Goal: Task Accomplishment & Management: Complete application form

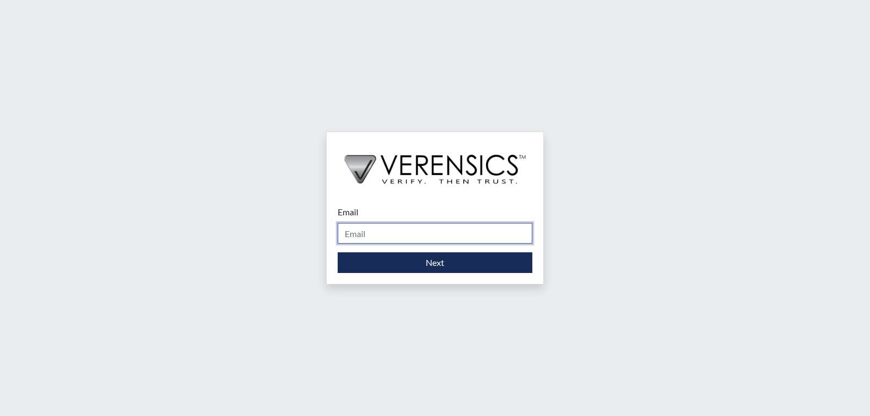
click at [431, 239] on input "Email" at bounding box center [435, 233] width 195 height 21
type input "[PERSON_NAME][EMAIL_ADDRESS][PERSON_NAME][DOMAIN_NAME]"
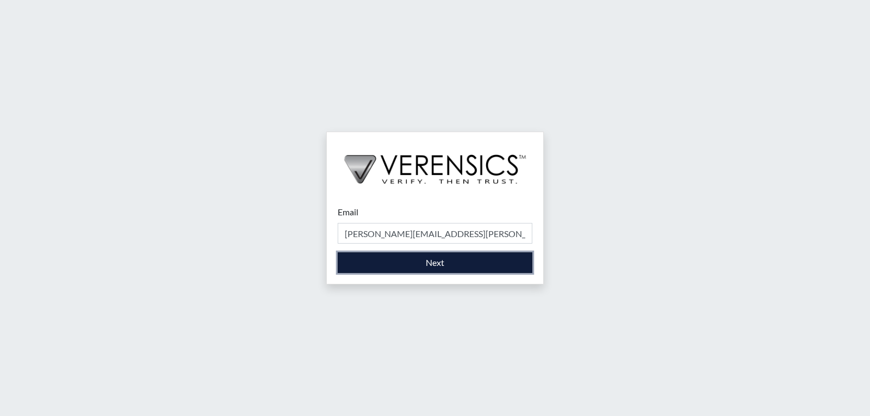
click at [439, 263] on button "Next" at bounding box center [435, 262] width 195 height 21
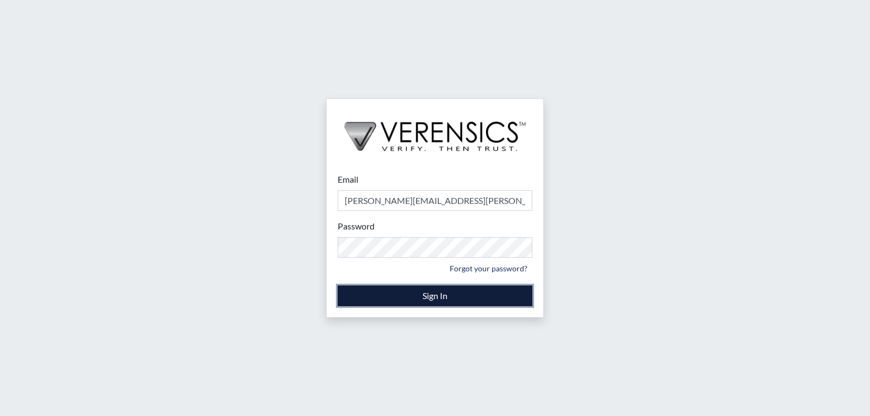
click at [435, 298] on button "Sign In" at bounding box center [435, 296] width 195 height 21
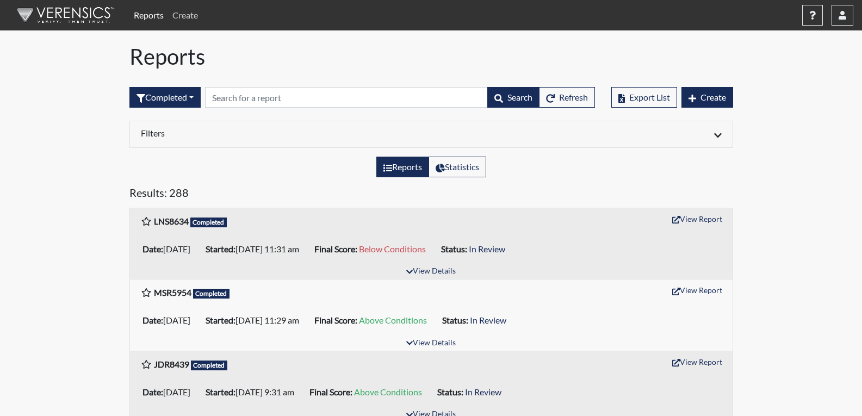
click at [189, 14] on link "Create" at bounding box center [185, 15] width 34 height 22
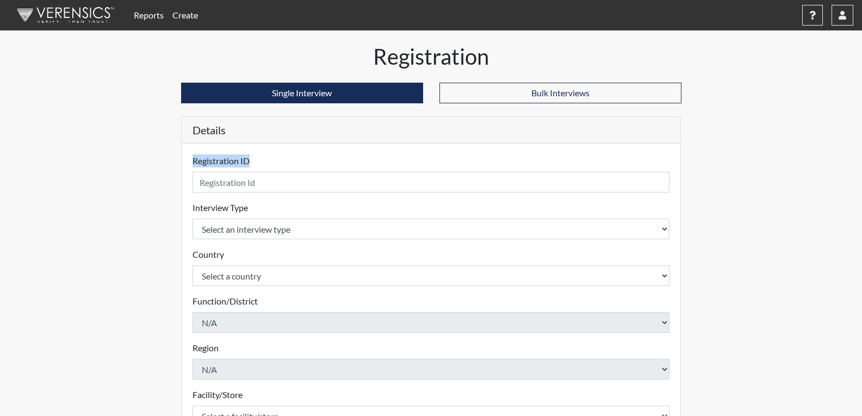
click at [239, 199] on form "Registration ID Please provide a registration ID. Interview Type Select an inte…" at bounding box center [432, 349] width 478 height 390
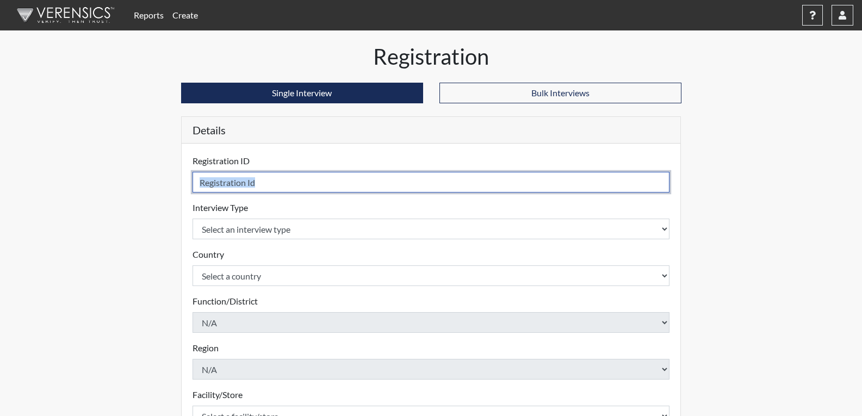
click at [289, 187] on input "text" at bounding box center [432, 182] width 478 height 21
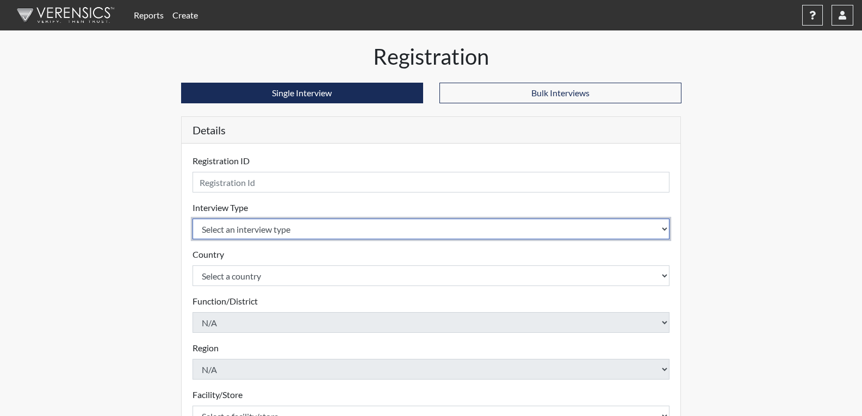
click at [261, 231] on select "Select an interview type Corrections Pre-Employment" at bounding box center [432, 229] width 478 height 21
select select "ff733e93-e1bf-11ea-9c9f-0eff0cf7eb8f"
click at [193, 219] on select "Select an interview type Corrections Pre-Employment" at bounding box center [432, 229] width 478 height 21
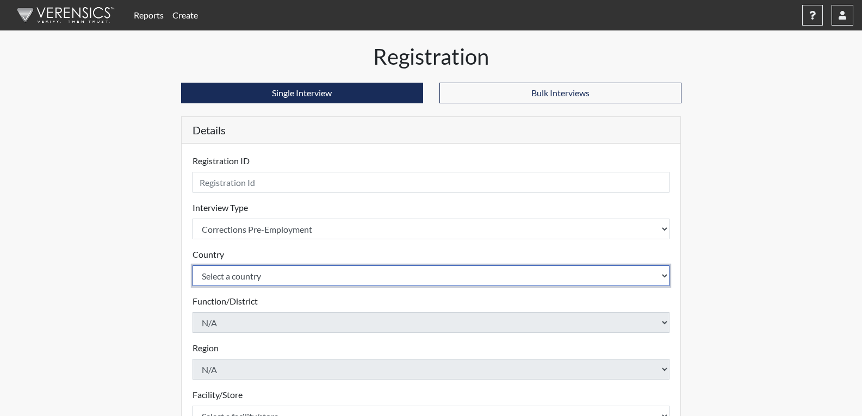
click at [271, 269] on select "Select a country [GEOGRAPHIC_DATA] [GEOGRAPHIC_DATA]" at bounding box center [432, 275] width 478 height 21
select select "united-states-of-[GEOGRAPHIC_DATA]"
click at [193, 265] on select "Select a country [GEOGRAPHIC_DATA] [GEOGRAPHIC_DATA]" at bounding box center [432, 275] width 478 height 21
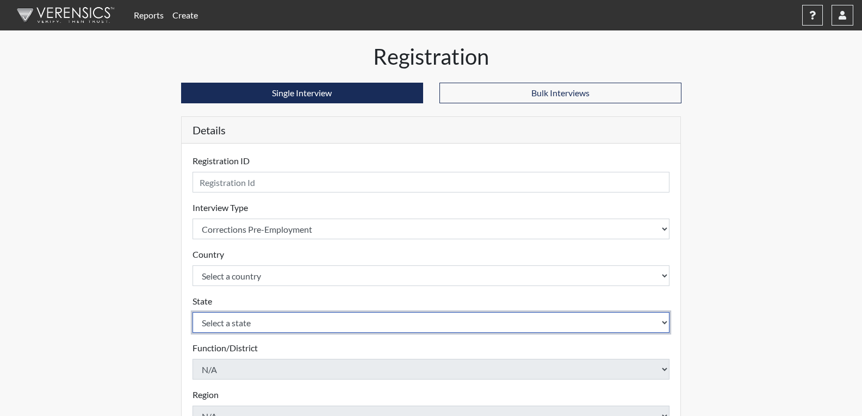
click at [248, 319] on select "Select a state [US_STATE] [US_STATE] [US_STATE] [US_STATE] [US_STATE] [US_STATE…" at bounding box center [432, 322] width 478 height 21
select select "GA"
click at [193, 312] on select "Select a state [US_STATE] [US_STATE] [US_STATE] [US_STATE] [US_STATE] [US_STATE…" at bounding box center [432, 322] width 478 height 21
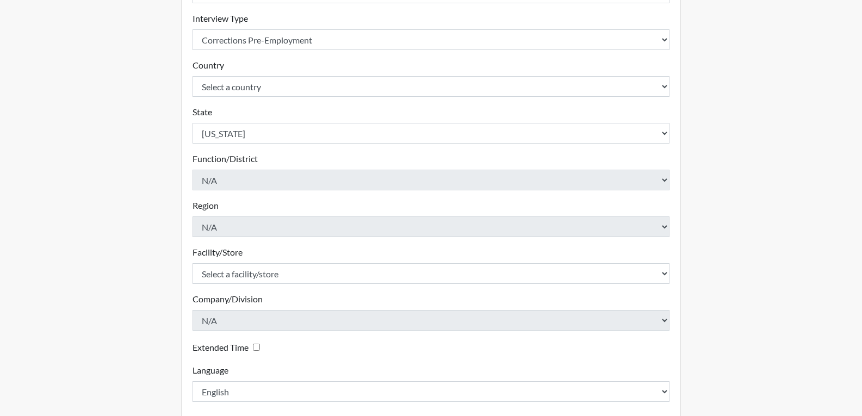
scroll to position [218, 0]
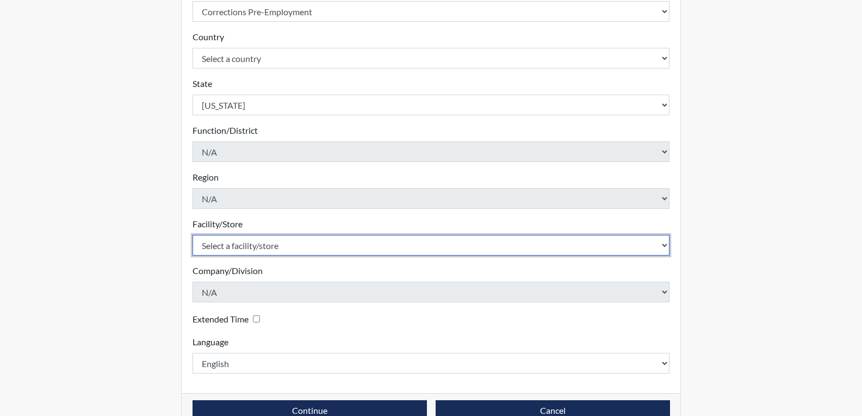
click at [269, 247] on select "Select a facility/store [PERSON_NAME]" at bounding box center [432, 245] width 478 height 21
select select "022d70d9-6788-4b21-95d9-d3ba1afe1ec8"
click at [193, 235] on select "Select a facility/store [PERSON_NAME]" at bounding box center [432, 245] width 478 height 21
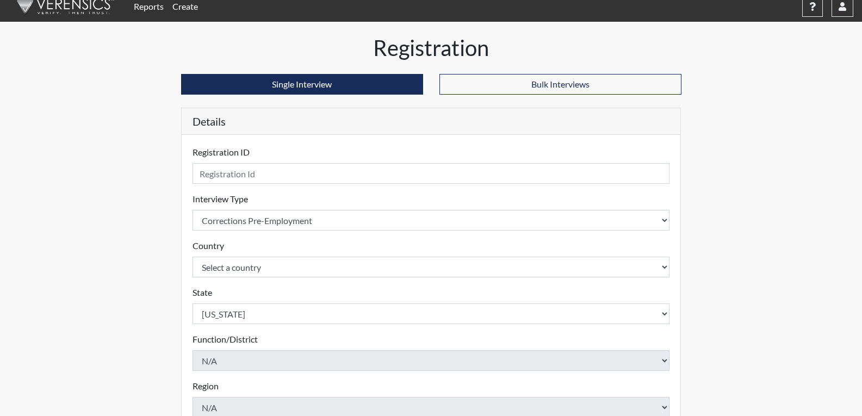
scroll to position [0, 0]
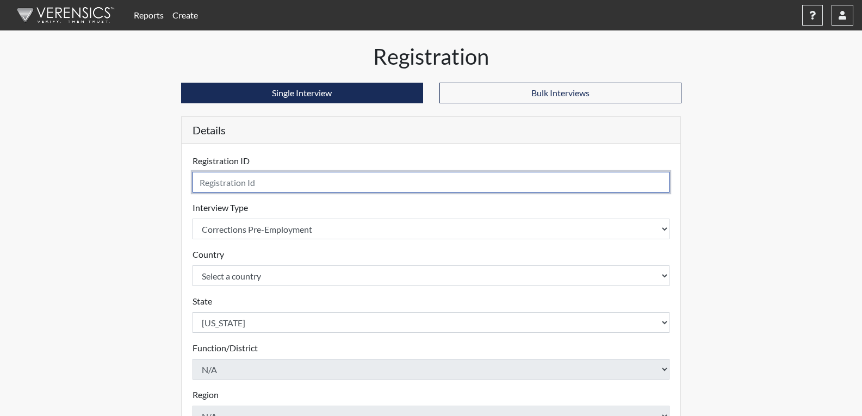
click at [276, 184] on input "text" at bounding box center [432, 182] width 478 height 21
type input "h"
type input "c"
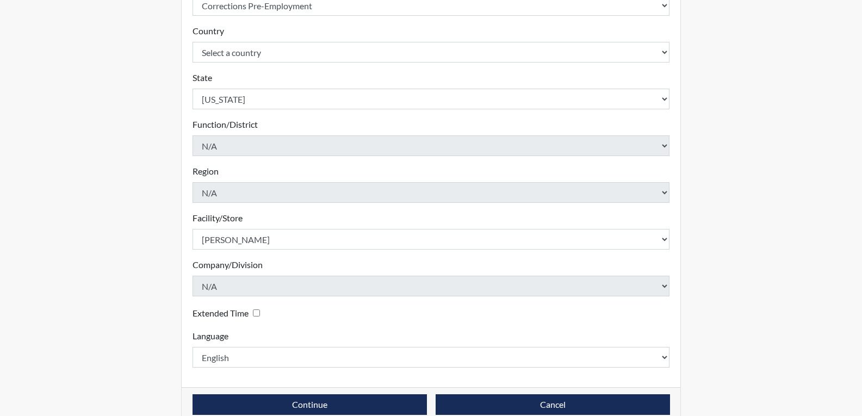
scroll to position [243, 0]
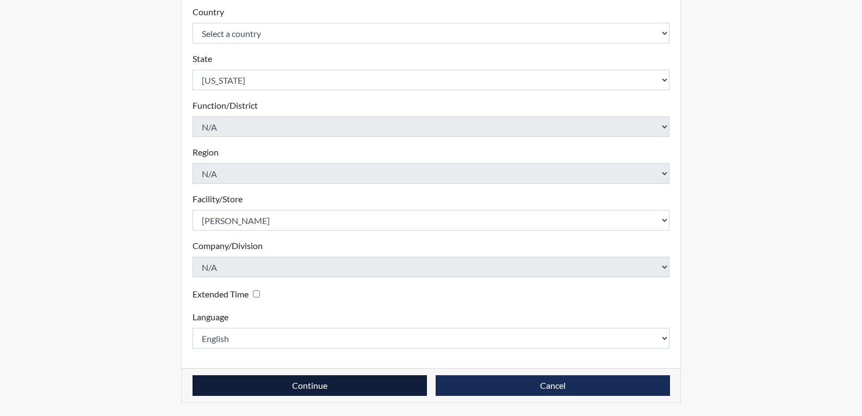
type input "ctj8508"
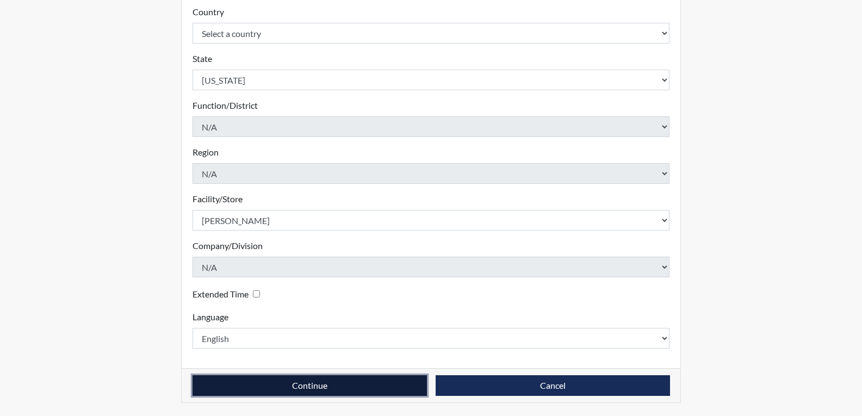
click at [352, 391] on button "Continue" at bounding box center [310, 385] width 234 height 21
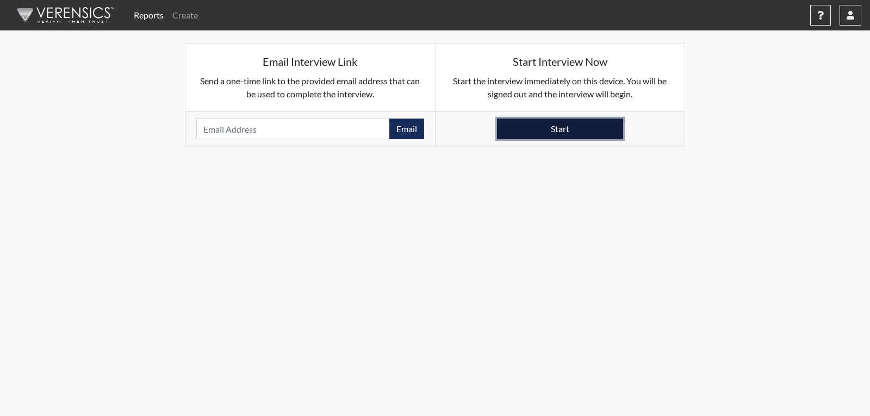
click at [592, 131] on button "Start" at bounding box center [560, 129] width 126 height 21
